Goal: Information Seeking & Learning: Learn about a topic

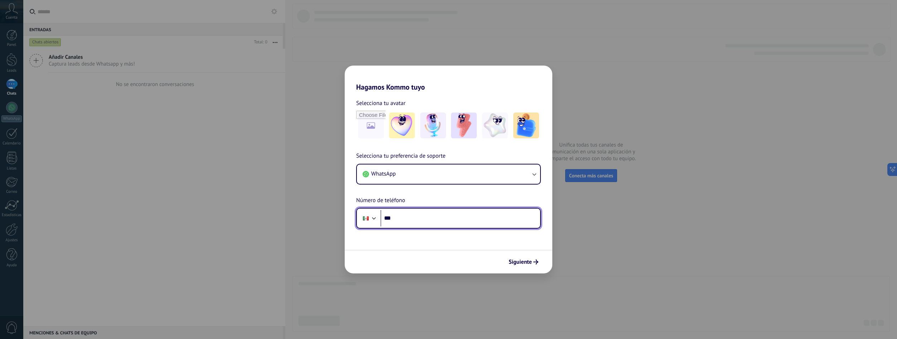
click at [436, 217] on input "***" at bounding box center [461, 218] width 160 height 16
type input "**********"
click at [533, 263] on span "Siguiente" at bounding box center [524, 261] width 30 height 5
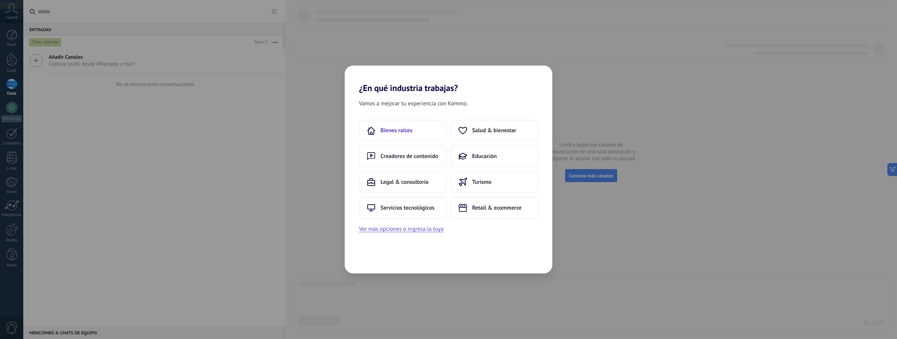
click at [408, 129] on span "Bienes raíces" at bounding box center [397, 130] width 32 height 7
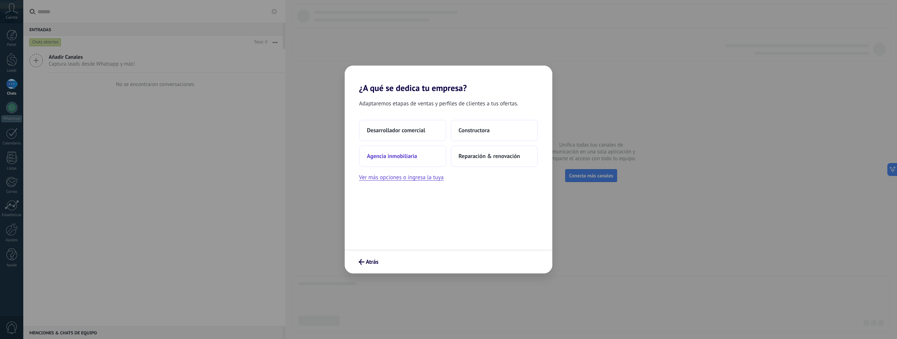
click at [437, 158] on button "Agencia inmobiliaria" at bounding box center [402, 155] width 87 height 21
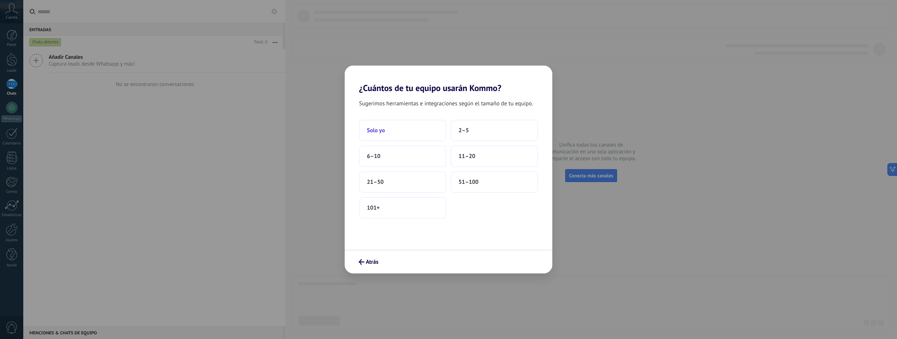
click at [419, 132] on button "Solo yo" at bounding box center [402, 130] width 87 height 21
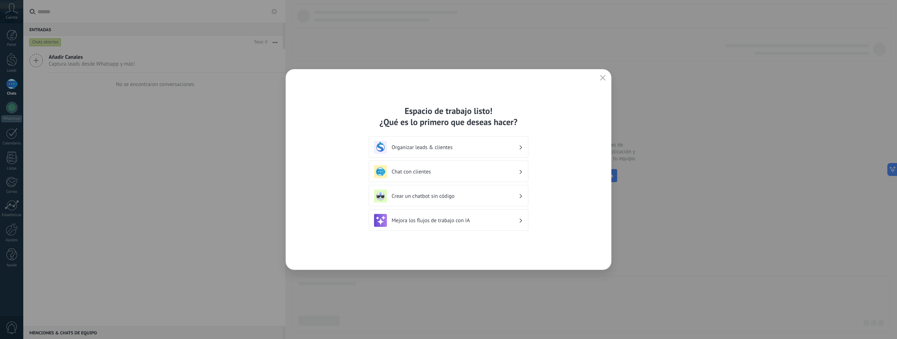
click at [457, 196] on h3 "Crear un chatbot sin código" at bounding box center [455, 196] width 127 height 7
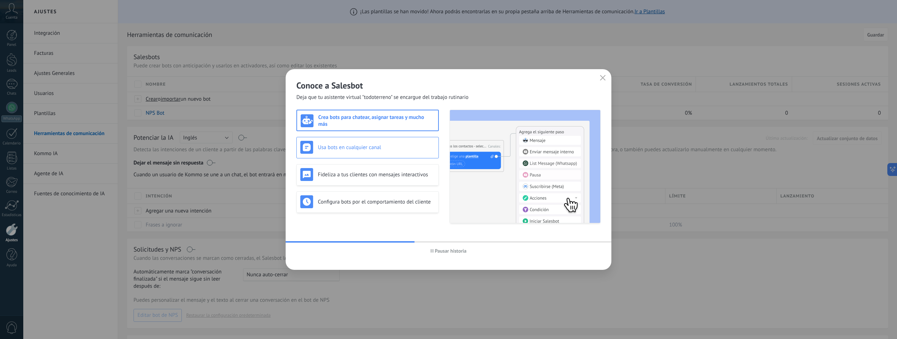
click at [392, 145] on h3 "Usa bots en cualquier canal" at bounding box center [376, 147] width 117 height 7
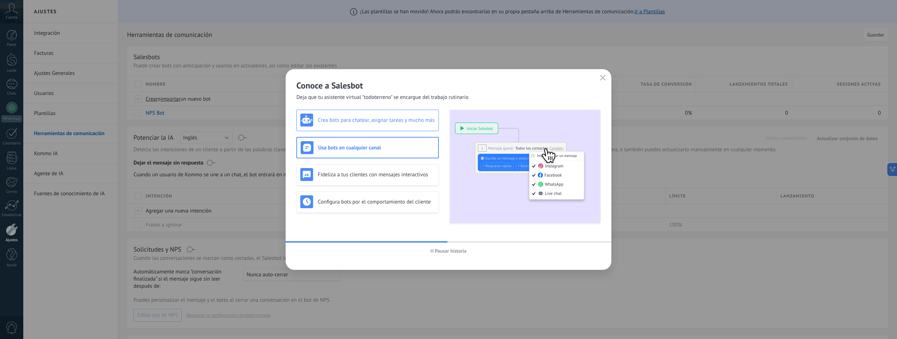
click at [408, 123] on h3 "Crea bots para chatear, asignar tareas y mucho más" at bounding box center [376, 120] width 117 height 7
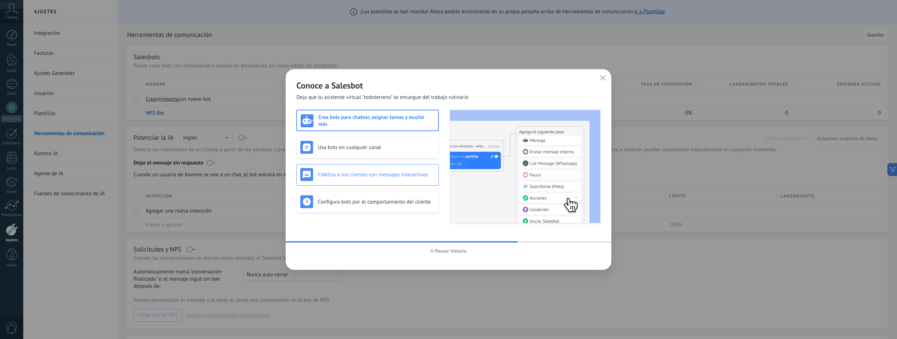
click at [385, 179] on div "Fideliza a tus clientes con mensajes interactivos" at bounding box center [367, 174] width 135 height 13
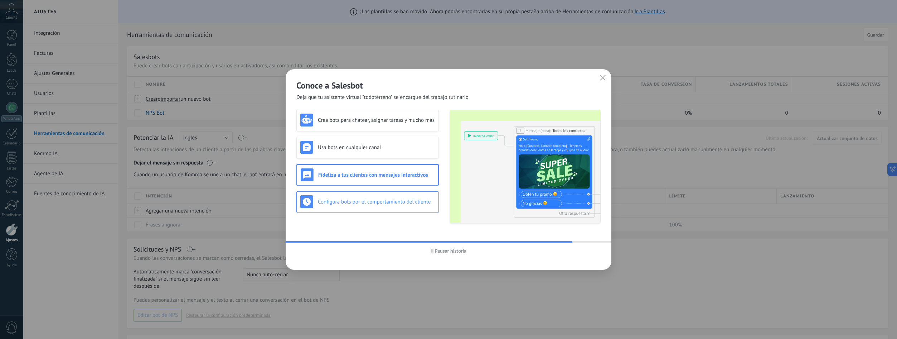
click at [386, 208] on div "Configura bots por el comportamiento del cliente" at bounding box center [367, 201] width 142 height 21
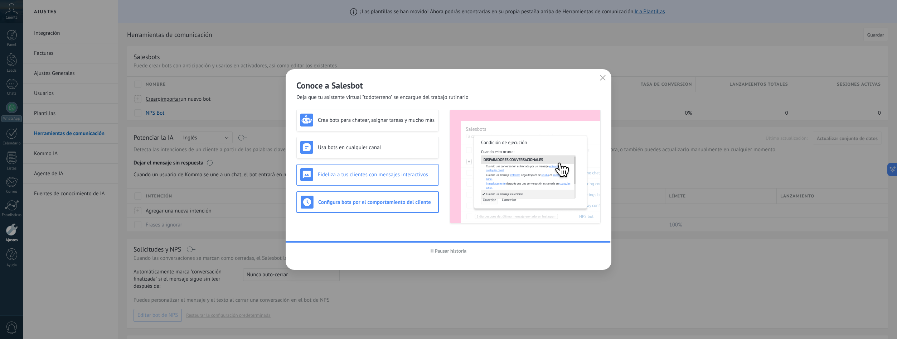
click at [374, 173] on h3 "Fideliza a tus clientes con mensajes interactivos" at bounding box center [376, 174] width 117 height 7
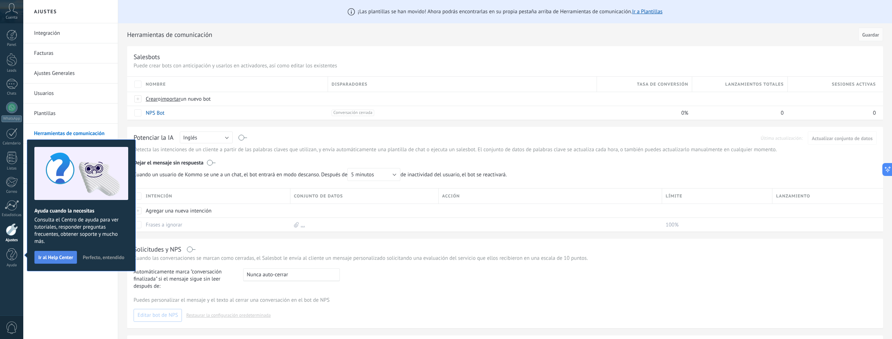
click at [69, 257] on span "Ir al Help Center" at bounding box center [55, 257] width 35 height 5
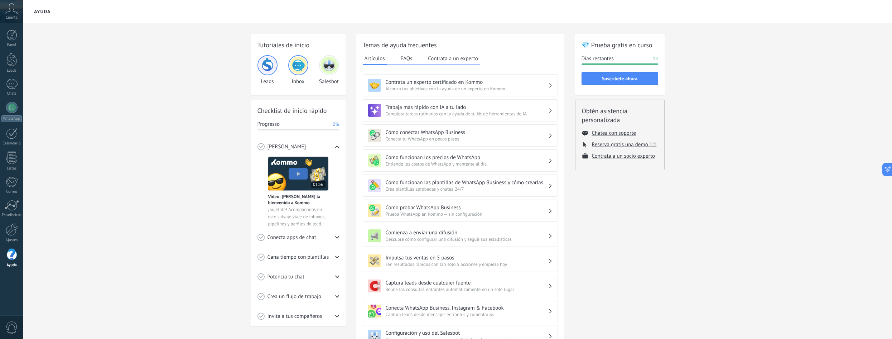
click at [594, 247] on div "💎 Prueba gratis en curso Días restantes 14 Suscríbete ahora Obtén asistencia pe…" at bounding box center [619, 233] width 89 height 398
